Goal: Task Accomplishment & Management: Use online tool/utility

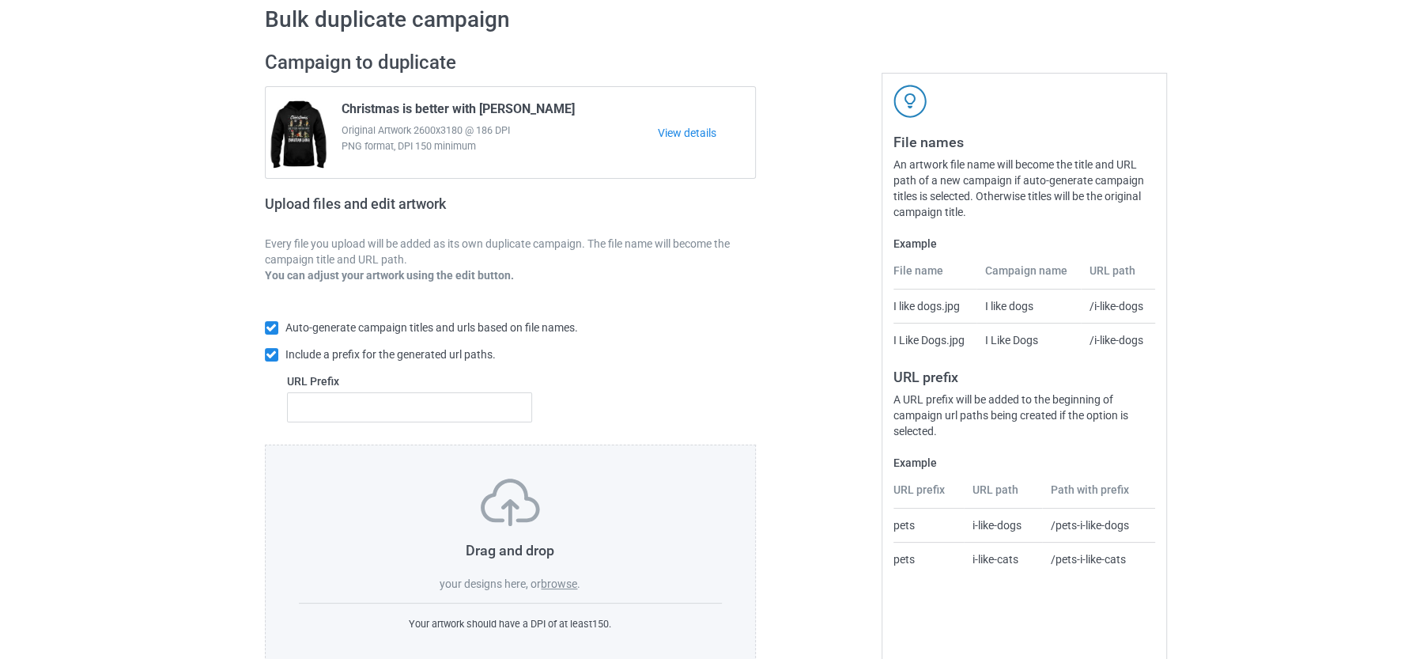
scroll to position [99, 0]
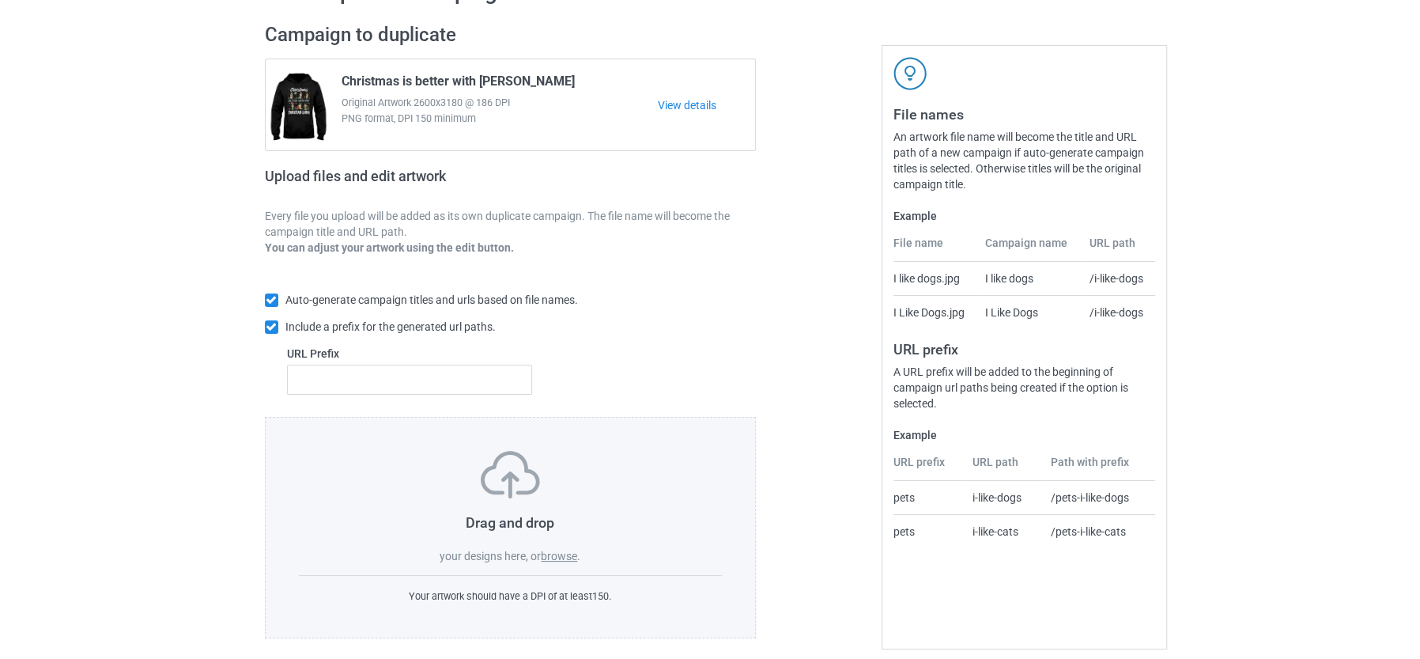
click at [564, 549] on label "browse" at bounding box center [559, 555] width 36 height 13
click at [0, 0] on input "browse" at bounding box center [0, 0] width 0 height 0
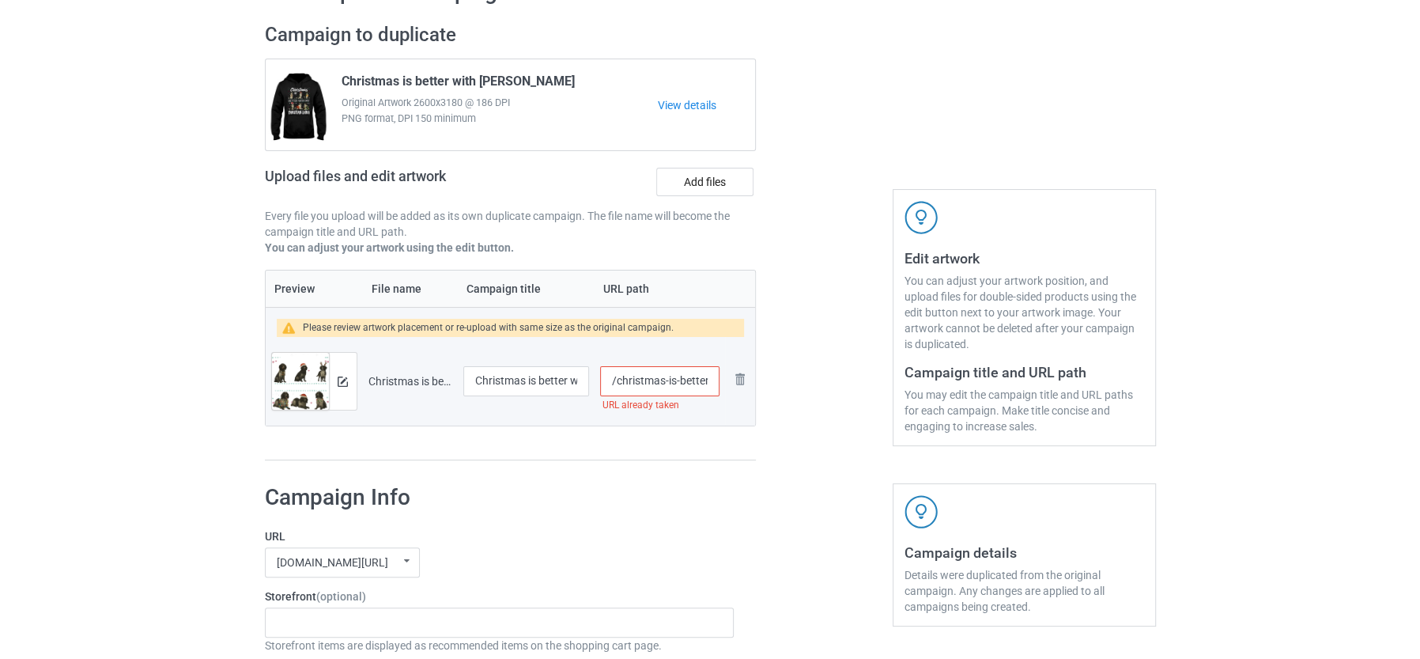
click at [670, 381] on input "/christmas-is-better-with-large-munsterlander" at bounding box center [659, 381] width 119 height 30
type input "/christmas-is-better-with-large-munsterlander-dog"
click at [709, 179] on label "Add files" at bounding box center [704, 182] width 97 height 28
click at [0, 0] on input "Add files" at bounding box center [0, 0] width 0 height 0
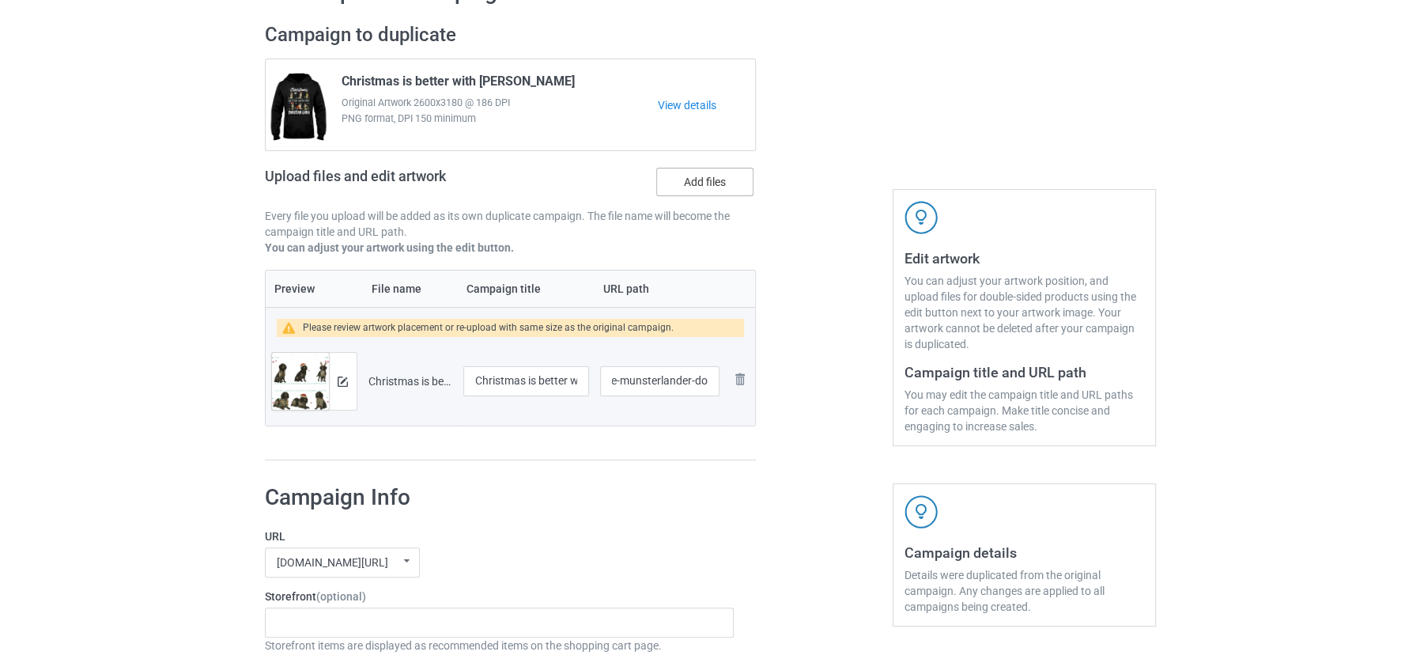
scroll to position [0, 0]
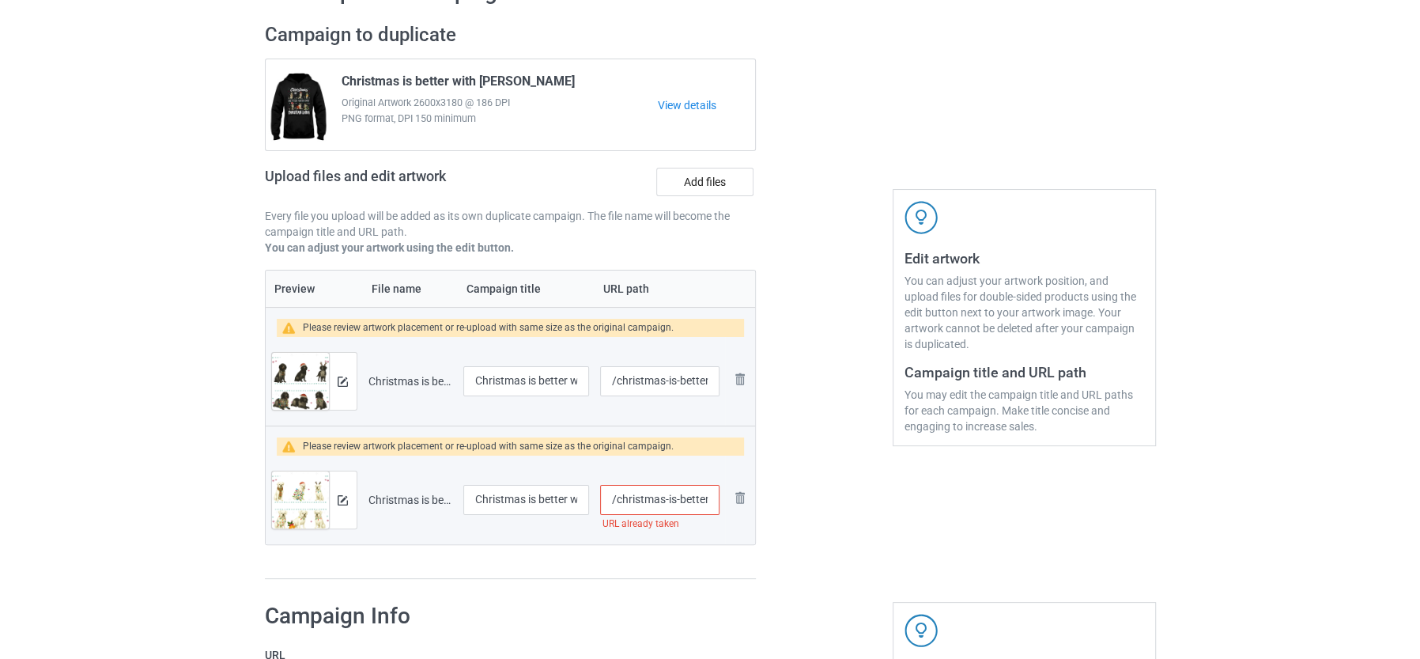
click at [690, 497] on input "/christmas-is-better-with-white-boxer" at bounding box center [659, 500] width 119 height 30
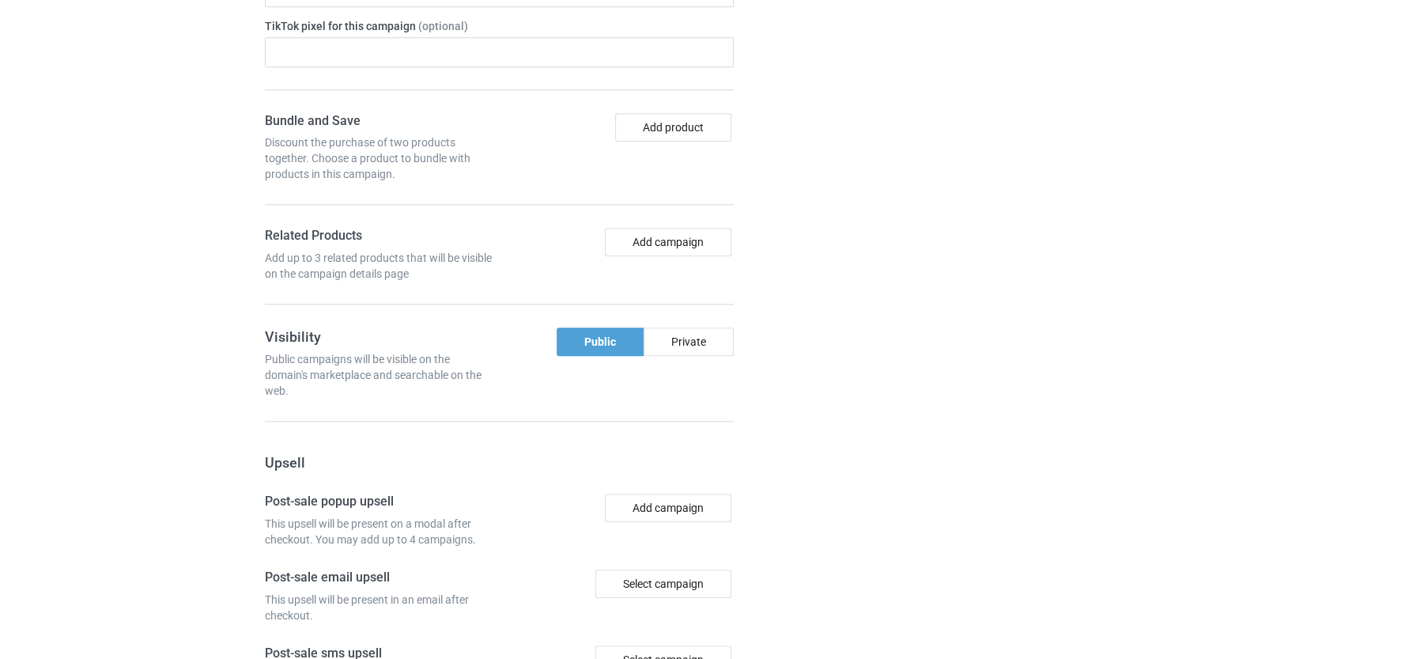
scroll to position [1477, 0]
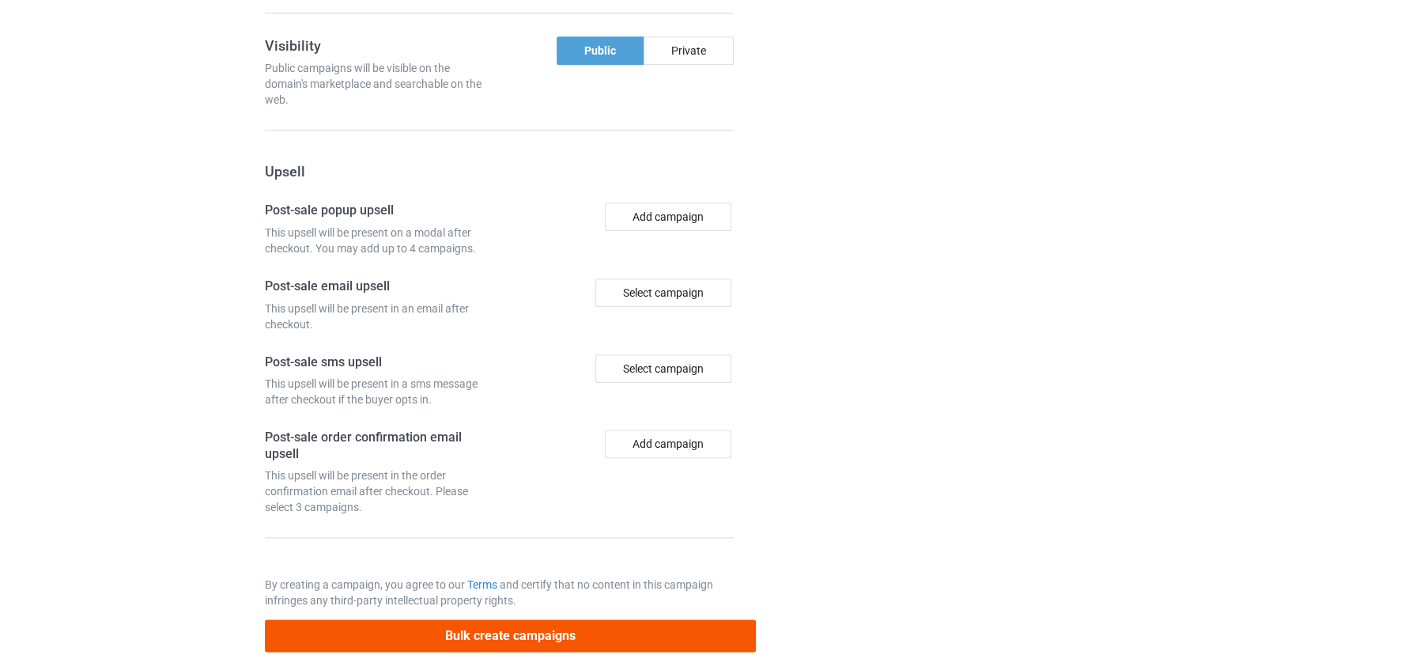
type input "/christmas-is-better-with-white-boxer-dog"
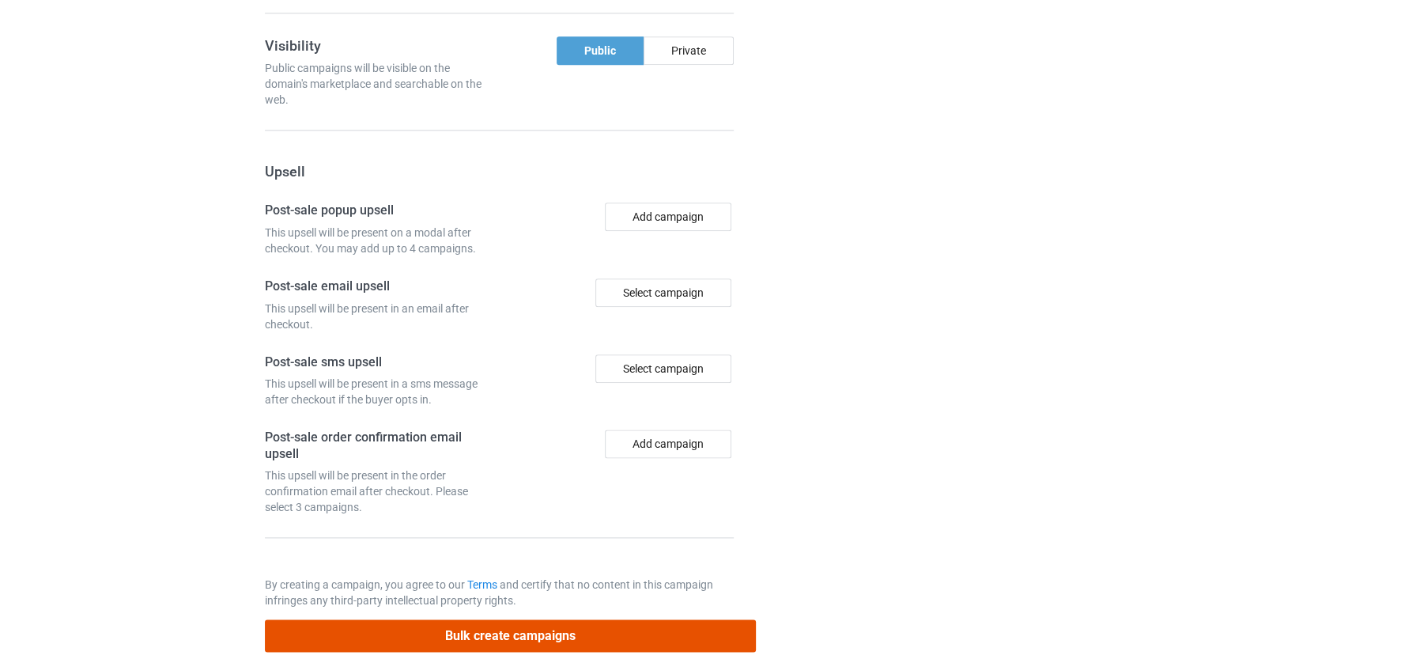
click at [464, 619] on button "Bulk create campaigns" at bounding box center [511, 635] width 492 height 32
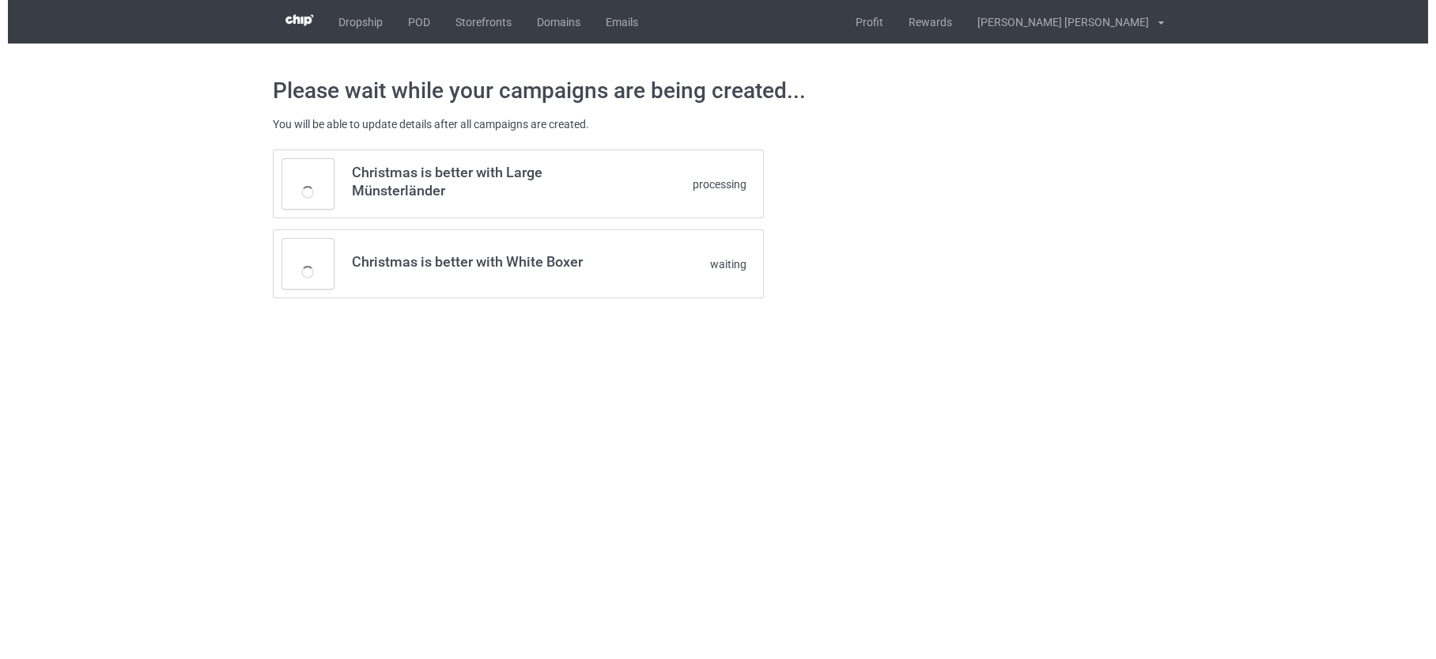
scroll to position [0, 0]
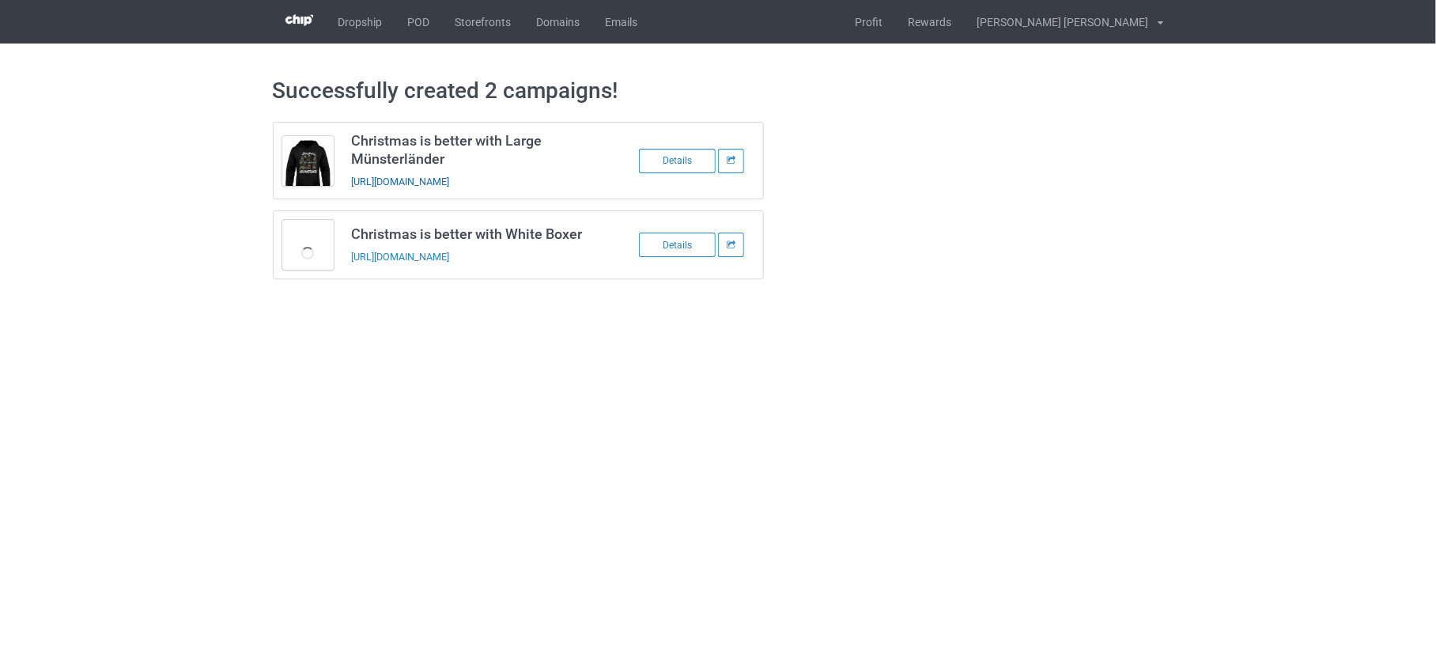
click at [449, 176] on link "https://www.teechip.com/christmas-is-better-with-large-munsterlander-dog" at bounding box center [400, 182] width 98 height 12
click at [449, 253] on link "https://www.teechip.com/christmas-is-better-with-white-boxer-dog" at bounding box center [400, 257] width 98 height 12
click at [417, 24] on link "POD" at bounding box center [418, 21] width 47 height 43
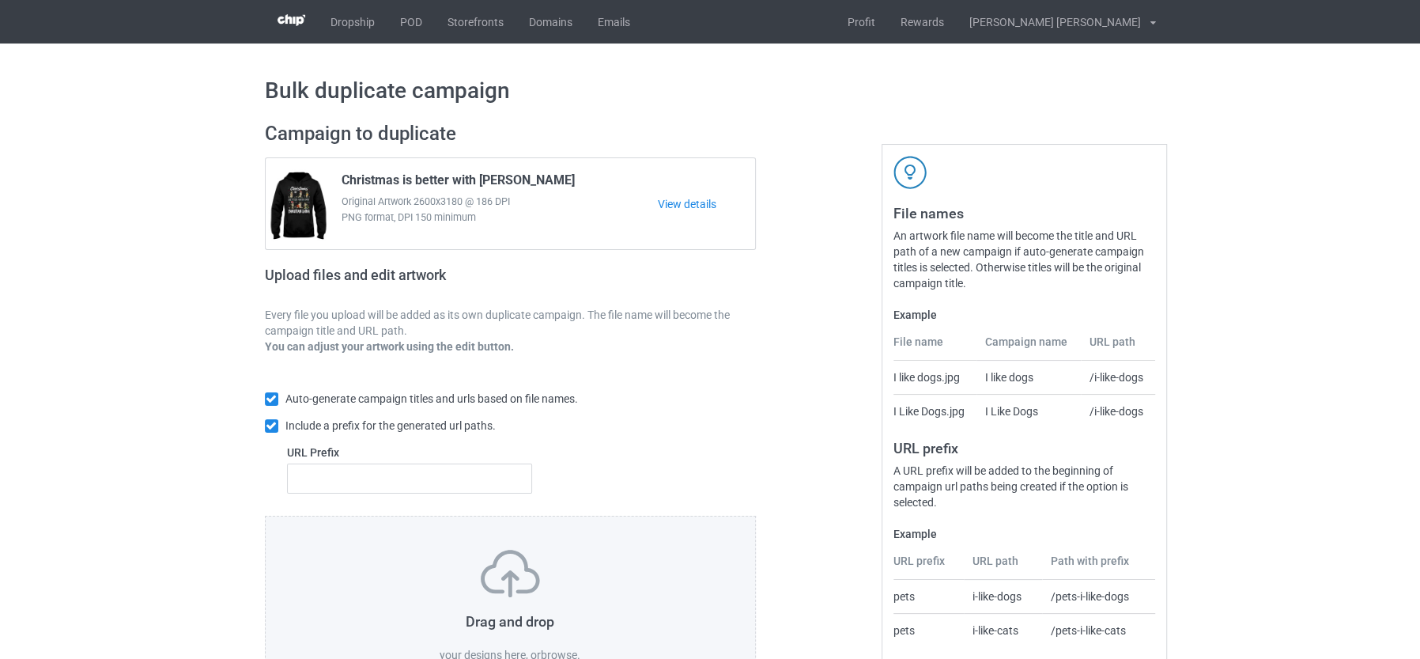
click at [555, 648] on label "browse" at bounding box center [559, 654] width 36 height 13
click at [0, 0] on input "browse" at bounding box center [0, 0] width 0 height 0
click at [549, 648] on label "browse" at bounding box center [559, 654] width 36 height 13
click at [0, 0] on input "browse" at bounding box center [0, 0] width 0 height 0
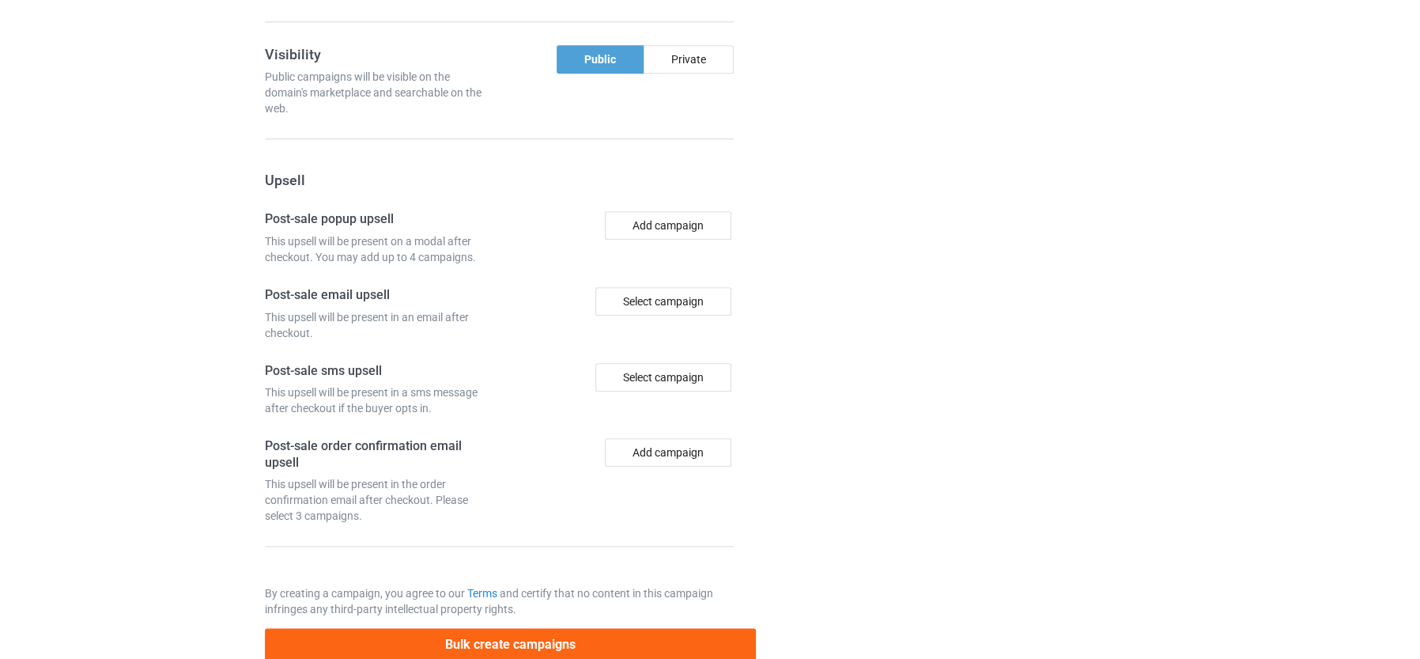
scroll to position [1358, 0]
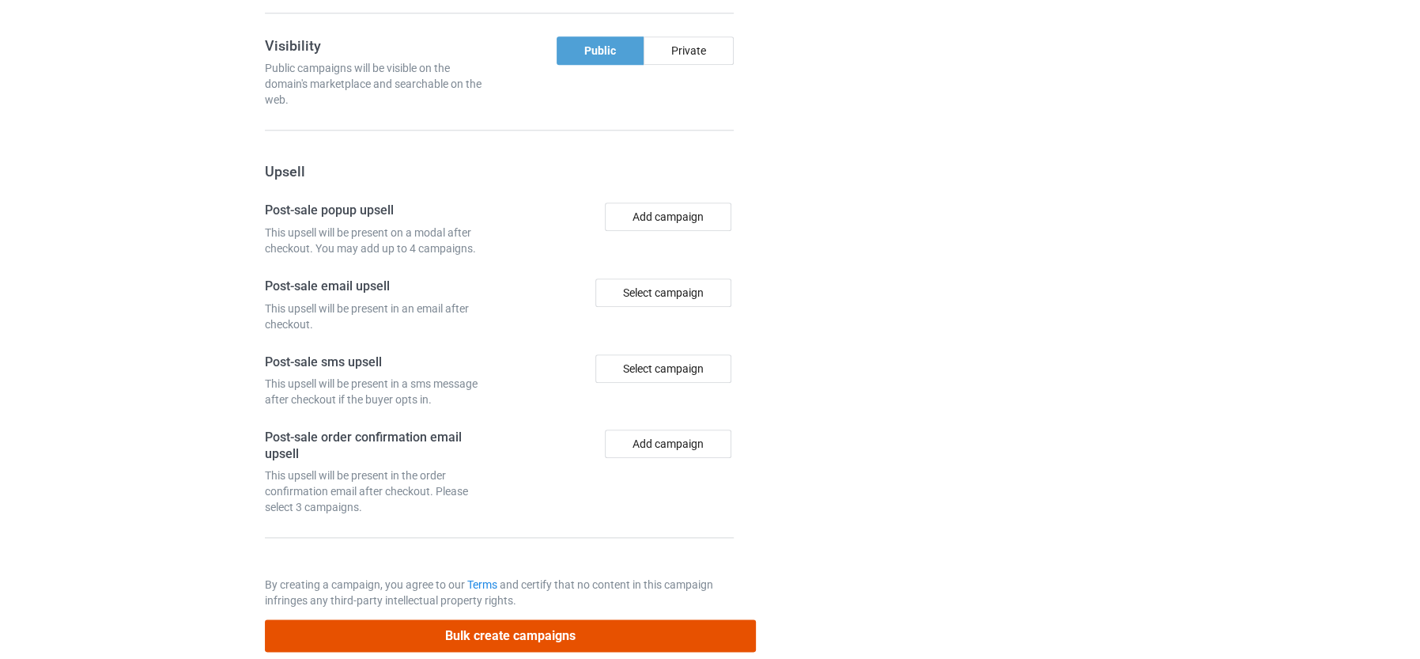
click at [610, 619] on button "Bulk create campaigns" at bounding box center [511, 635] width 492 height 32
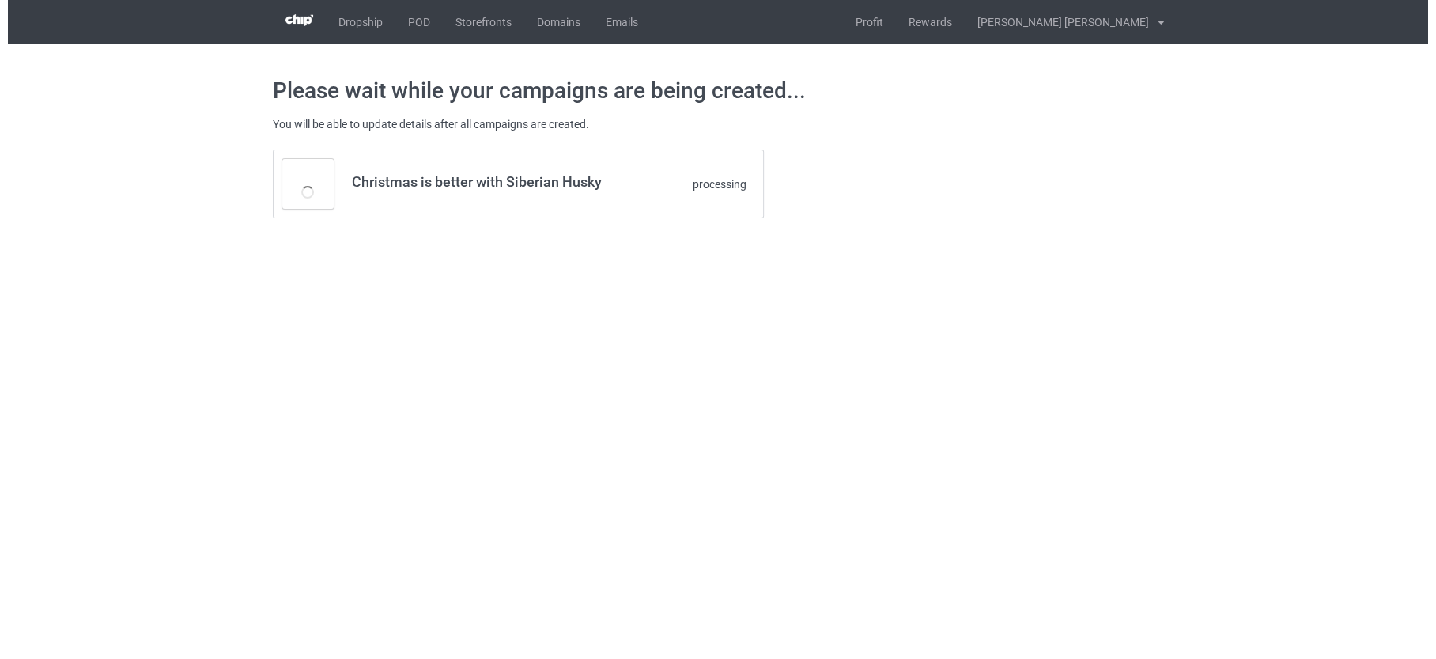
scroll to position [0, 0]
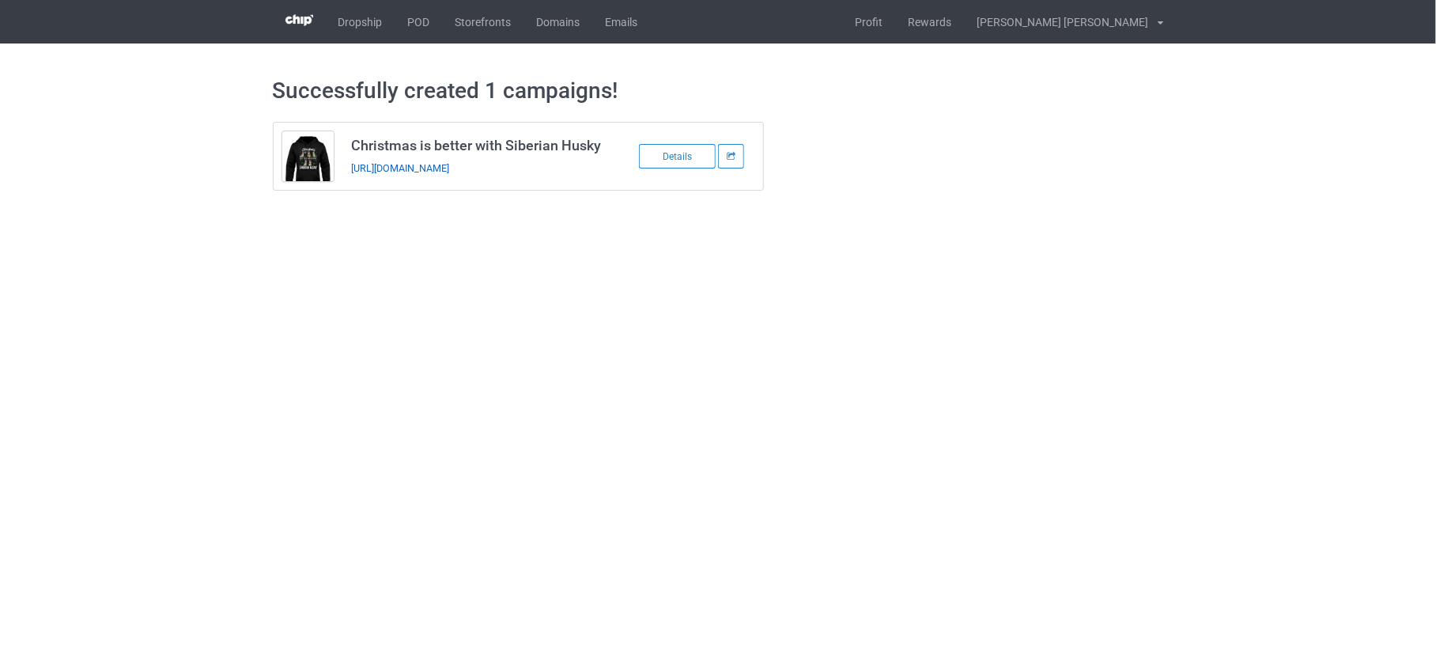
click at [449, 164] on link "[URL][DOMAIN_NAME]" at bounding box center [400, 168] width 98 height 12
click at [424, 21] on link "POD" at bounding box center [418, 21] width 47 height 43
